Goal: Information Seeking & Learning: Find specific fact

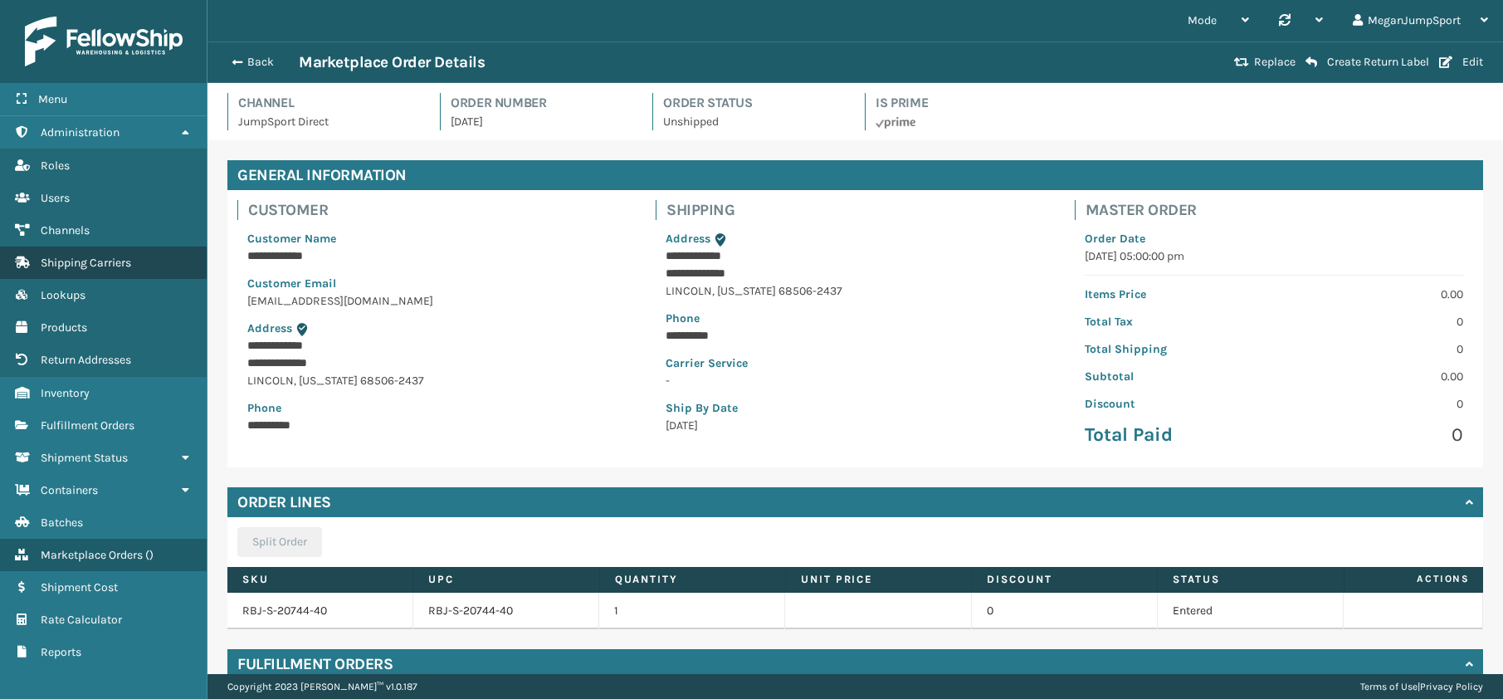
scroll to position [450, 0]
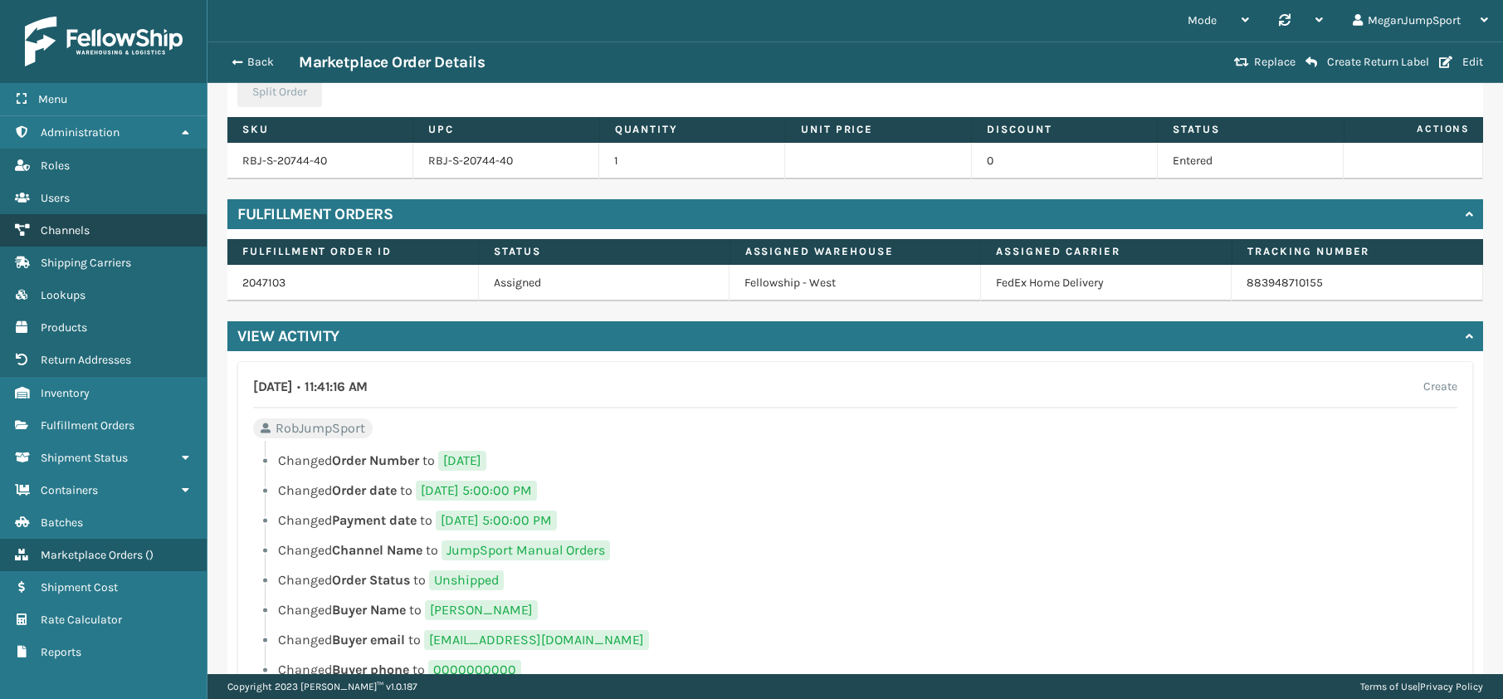
click at [64, 226] on span "Channels" at bounding box center [65, 230] width 49 height 14
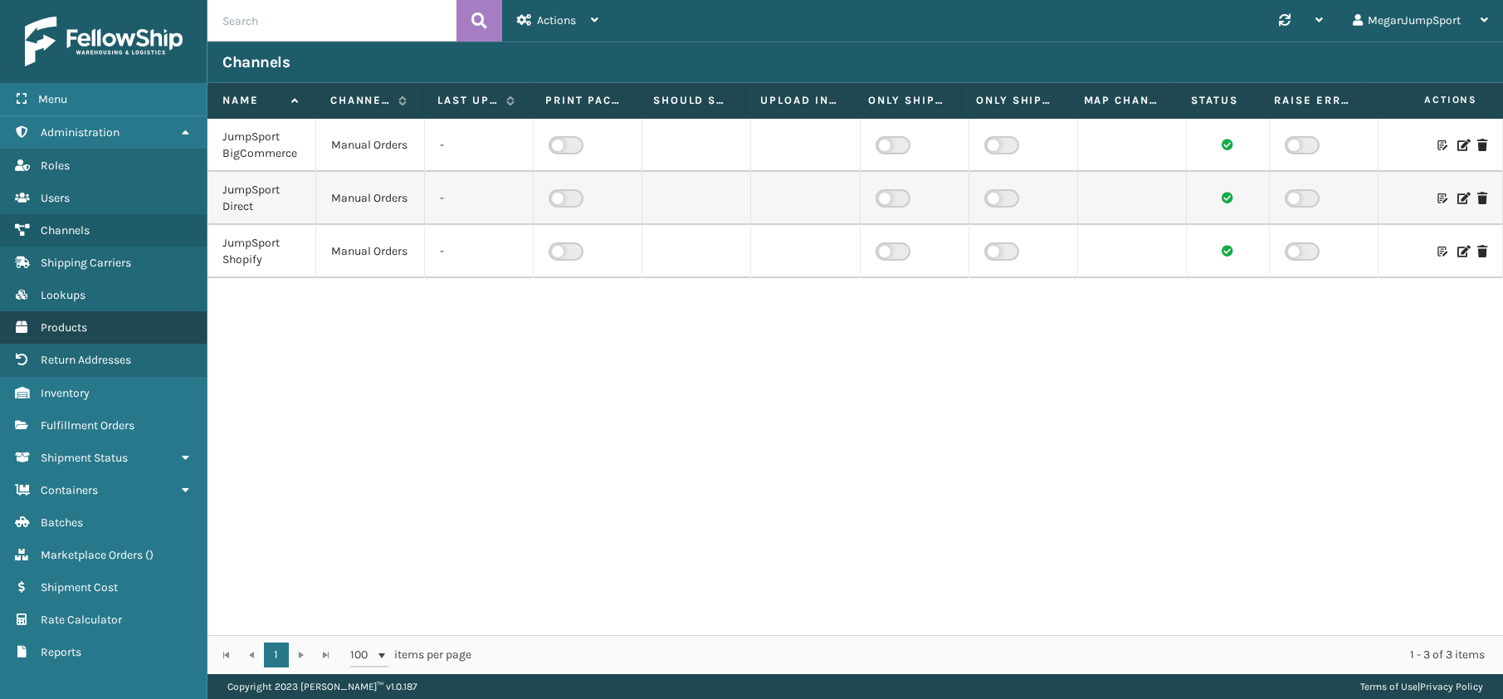
click at [65, 325] on span "Products" at bounding box center [64, 327] width 46 height 14
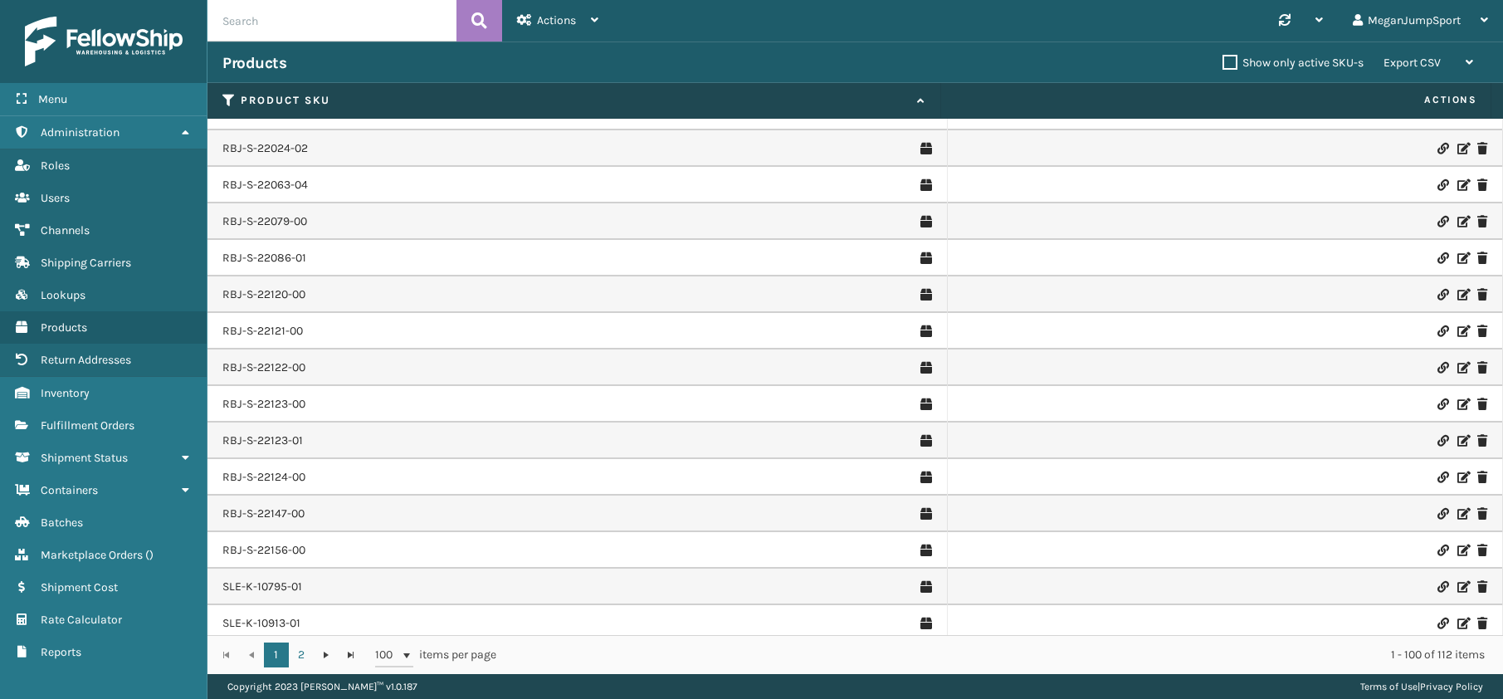
scroll to position [3135, 0]
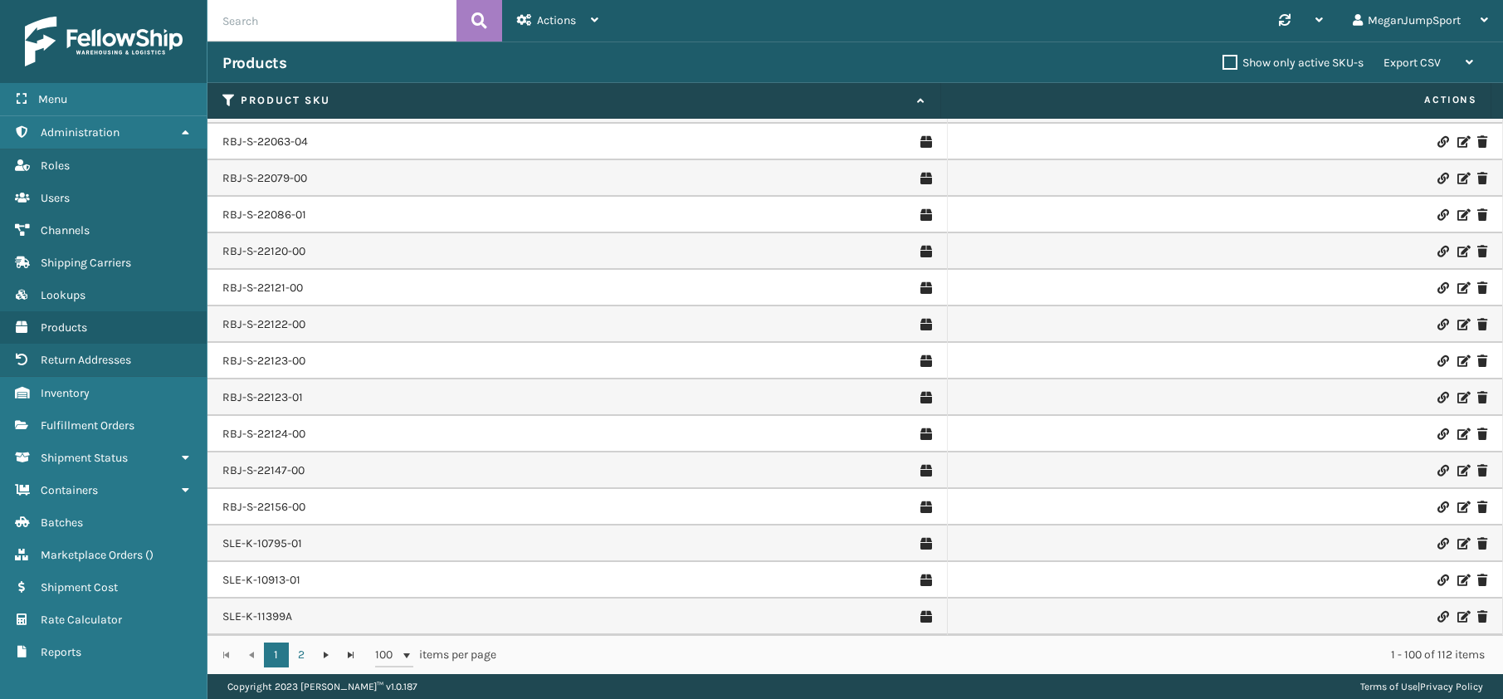
click at [272, 30] on input "text" at bounding box center [331, 20] width 249 height 41
type input "mat-s-10"
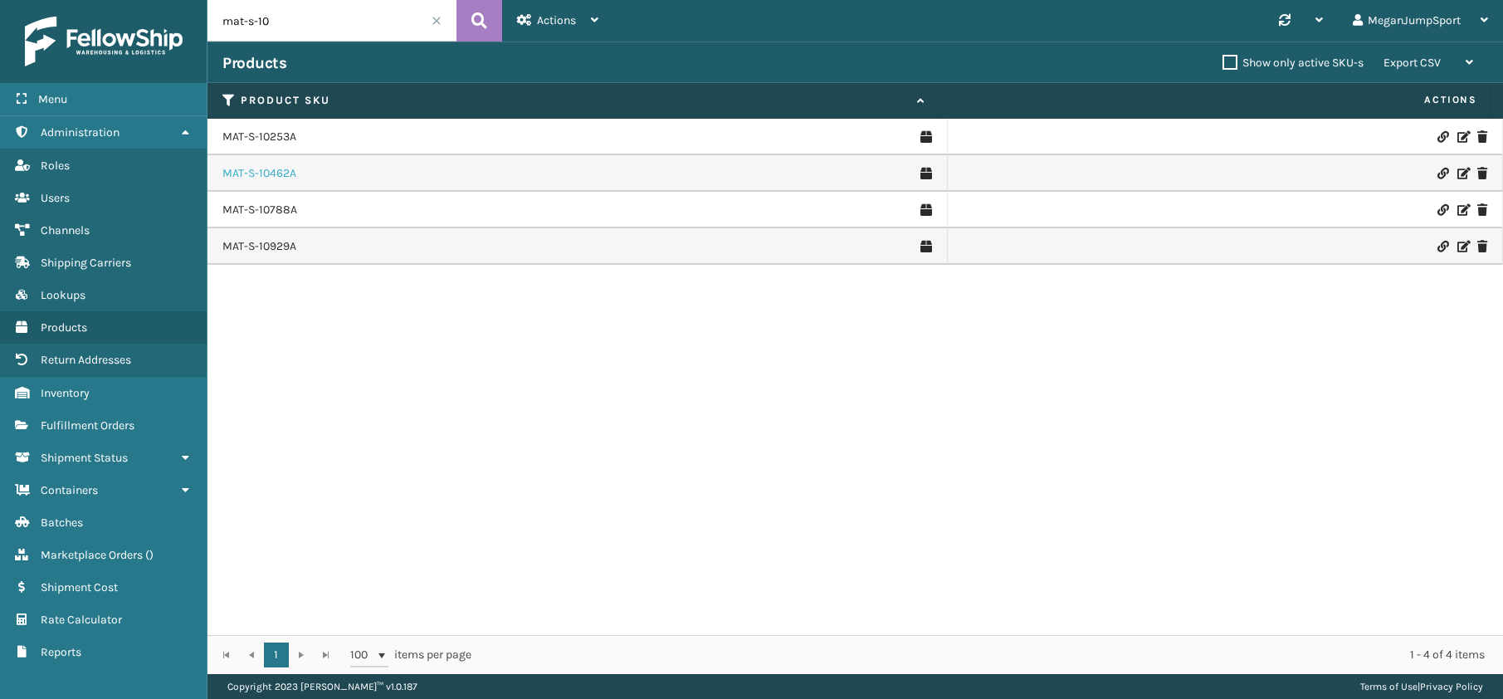
click at [252, 180] on link "MAT-S-10462A" at bounding box center [259, 173] width 74 height 17
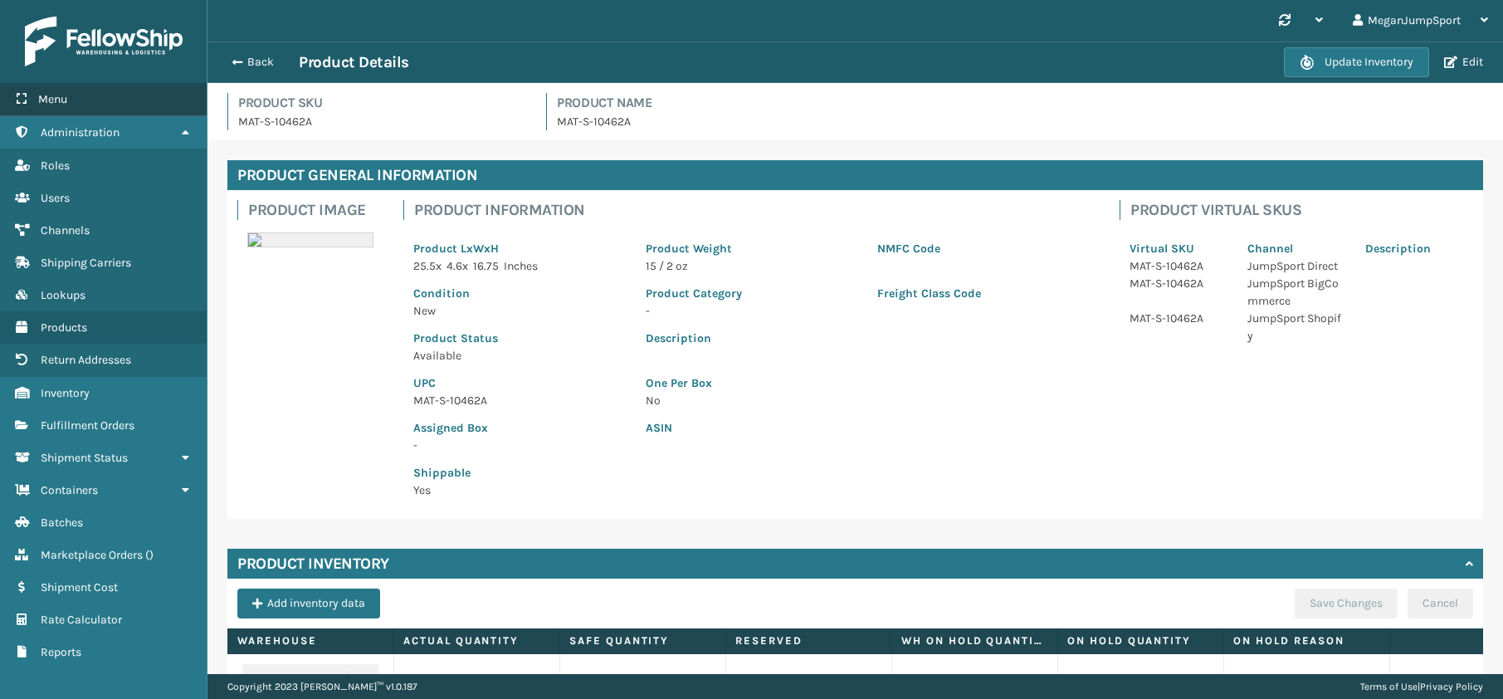
click at [47, 95] on span "Menu" at bounding box center [52, 99] width 29 height 14
